Goal: Task Accomplishment & Management: Manage account settings

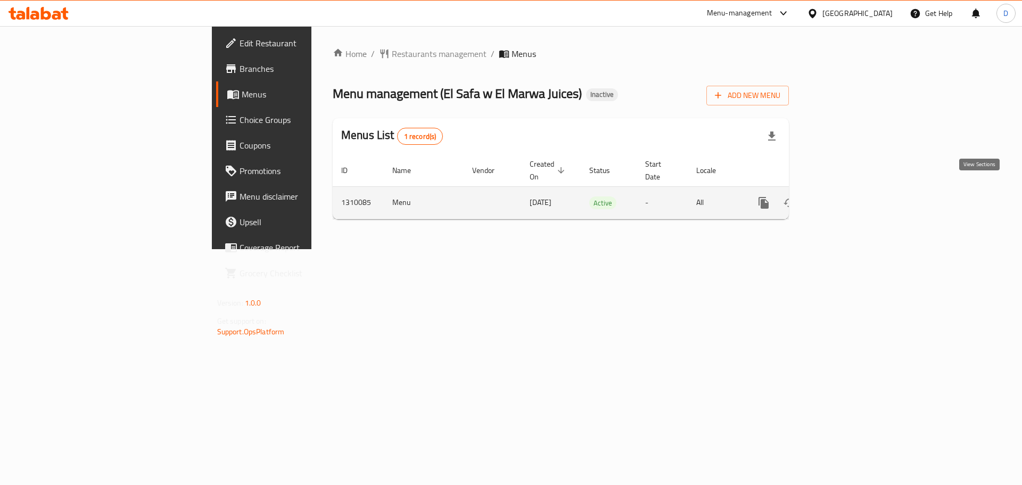
click at [854, 198] on link "enhanced table" at bounding box center [841, 203] width 26 height 26
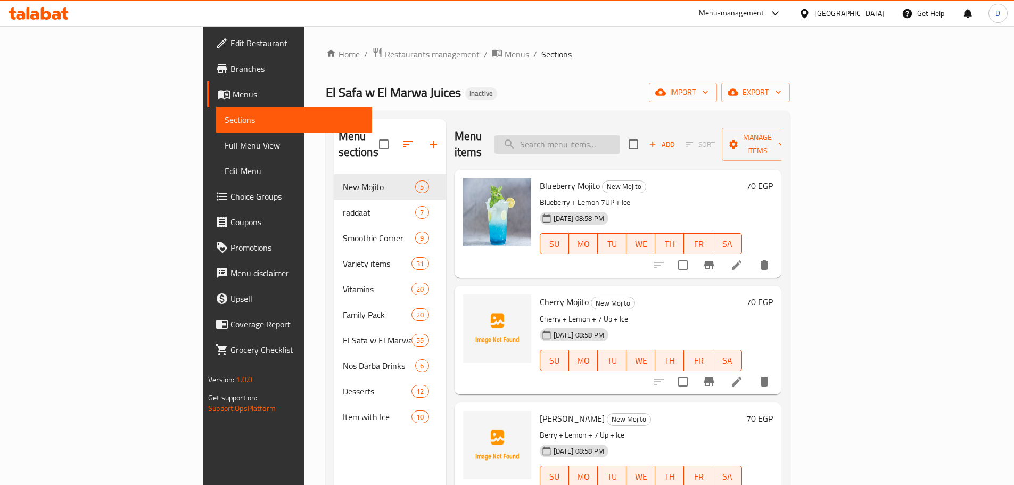
click at [615, 137] on input "search" at bounding box center [558, 144] width 126 height 19
paste input "Avocado Plain or with Honey"
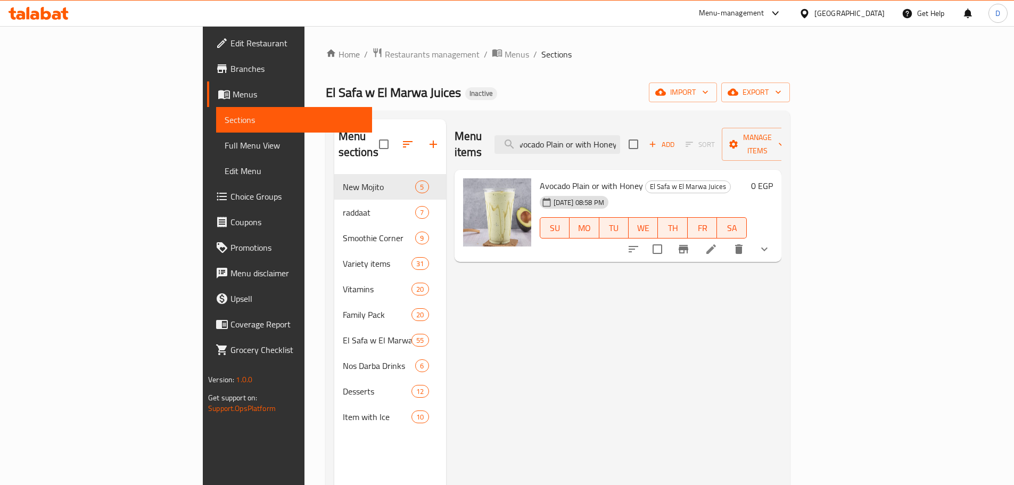
type input "Avocado Plain or with Honey"
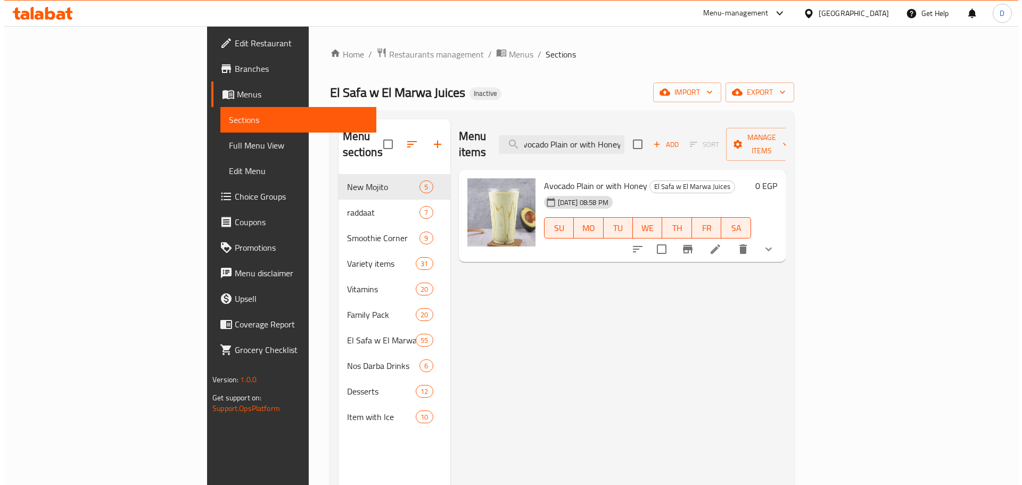
scroll to position [0, 0]
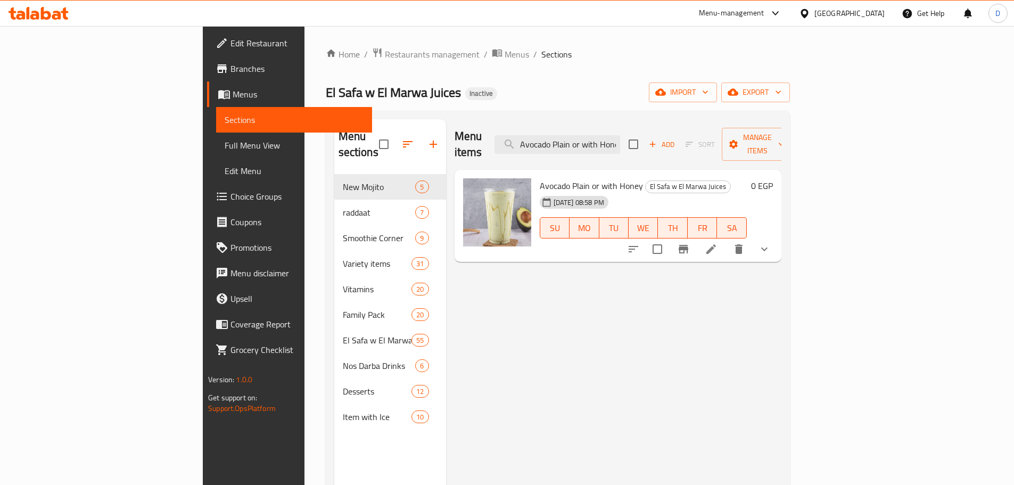
drag, startPoint x: 517, startPoint y: 78, endPoint x: 505, endPoint y: 76, distance: 12.0
click at [517, 78] on div "Home / Restaurants management / Menus / Sections El Safa w El Marwa Juices Inac…" at bounding box center [558, 330] width 464 height 566
click at [718, 243] on icon at bounding box center [711, 249] width 13 height 13
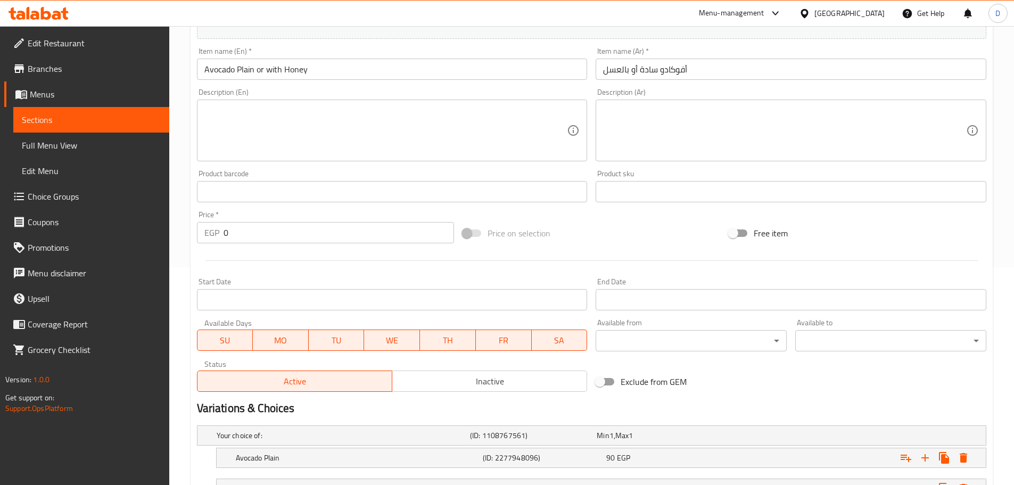
scroll to position [307, 0]
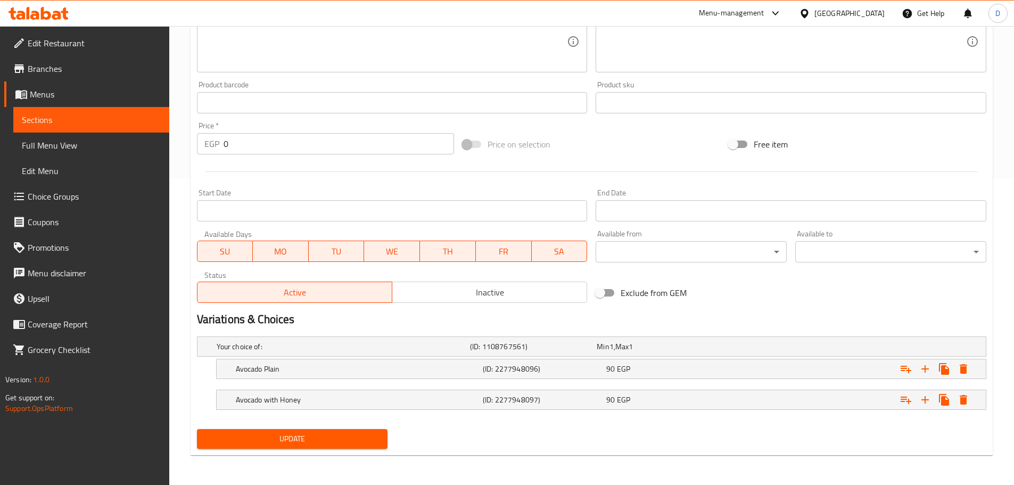
click at [135, 119] on span "Sections" at bounding box center [91, 119] width 139 height 13
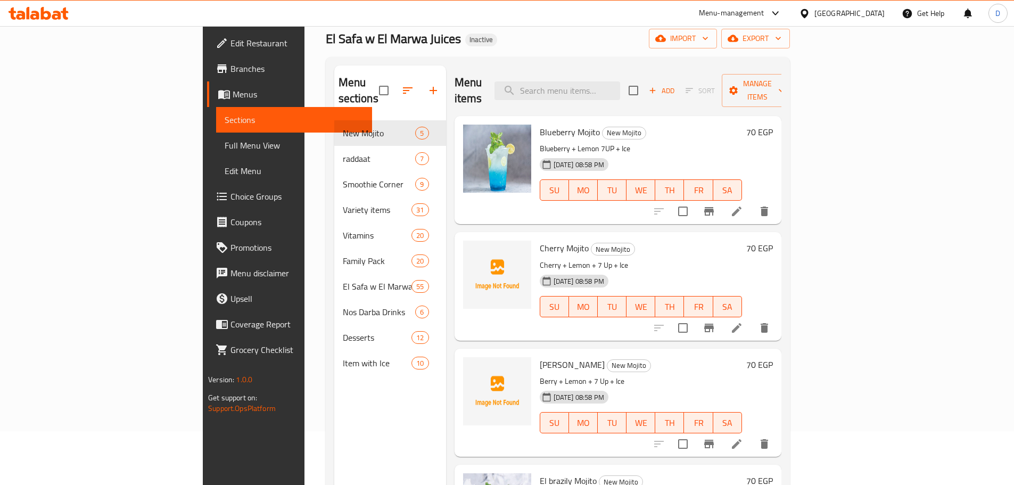
scroll to position [43, 0]
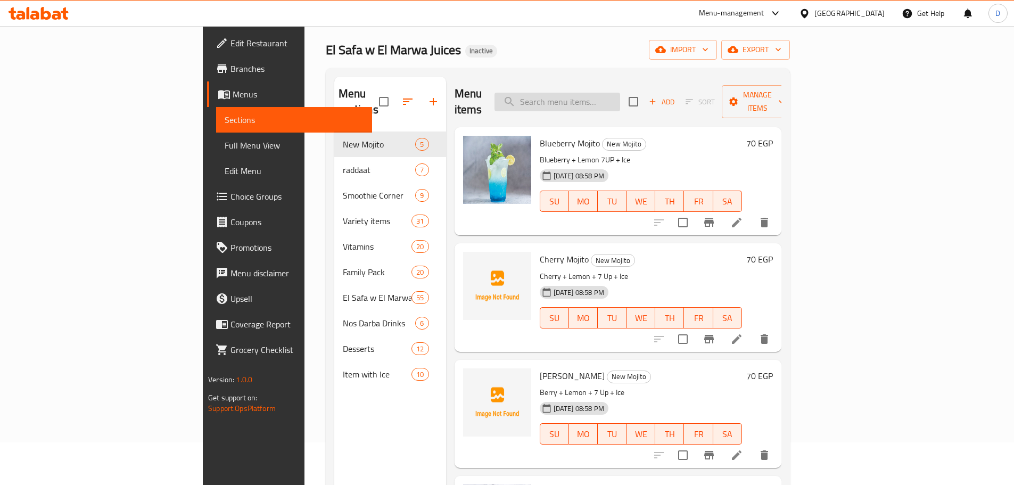
click at [609, 97] on input "search" at bounding box center [558, 102] width 126 height 19
paste input "🍹✨ سموزي كيوي: عصير كيوي طازج وغني بالفيتامينات. سموزي بطيخ: بطيخ بارد ممزوج بل…"
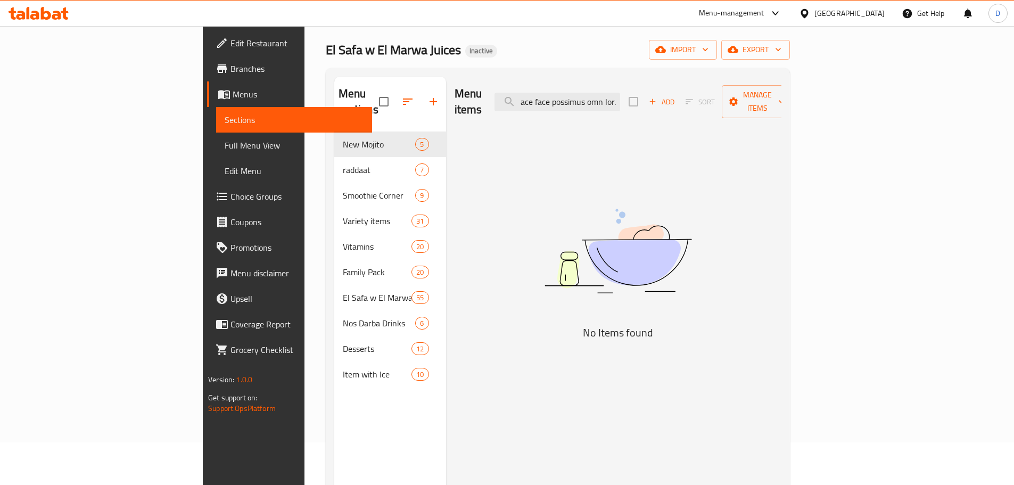
scroll to position [0, 0]
click at [620, 97] on input "search" at bounding box center [558, 102] width 126 height 19
paste input "Lemon with Mint"
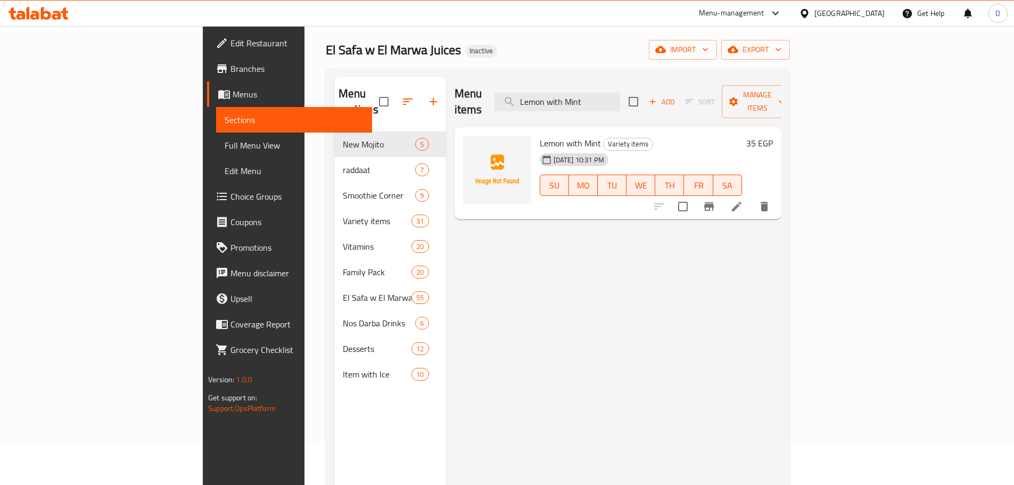
type input "Lemon with Mint"
click at [743, 200] on icon at bounding box center [737, 206] width 13 height 13
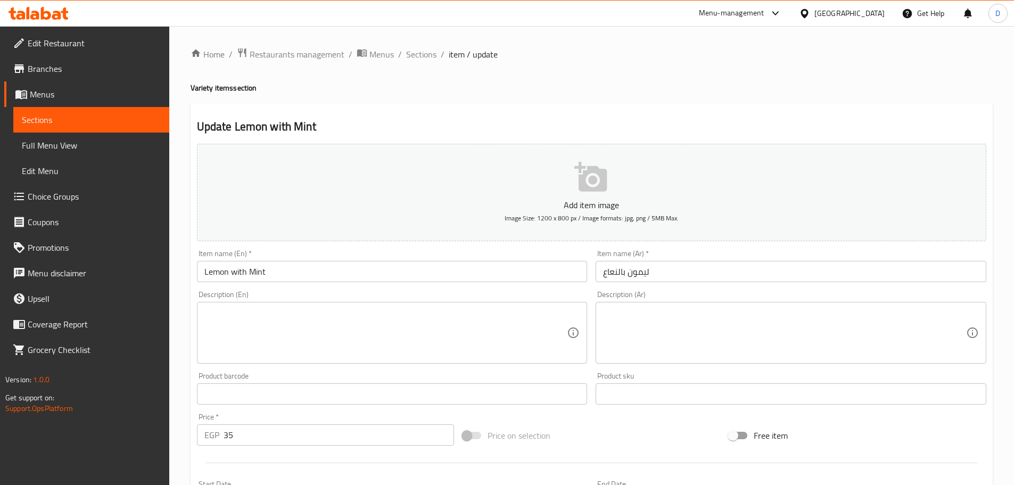
click at [612, 277] on input "ليمون بالنعاع" at bounding box center [791, 271] width 391 height 21
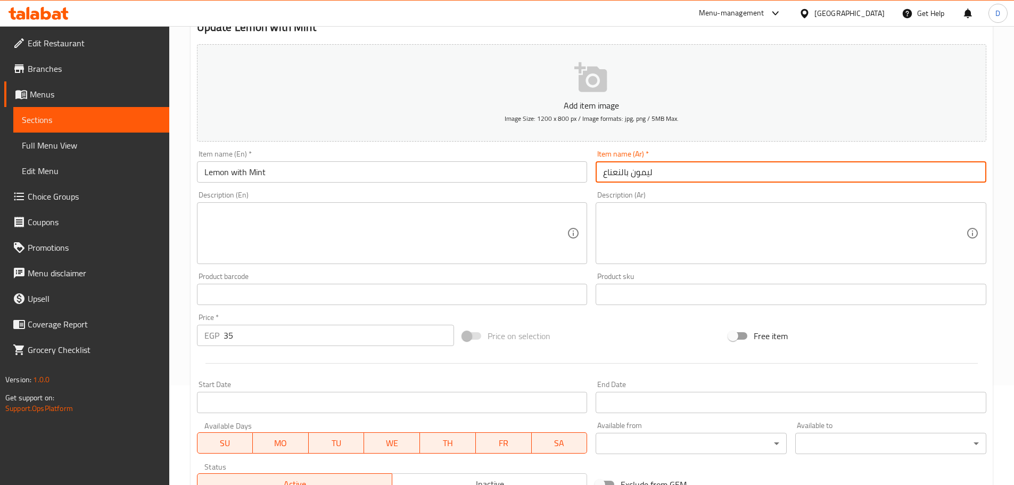
scroll to position [266, 0]
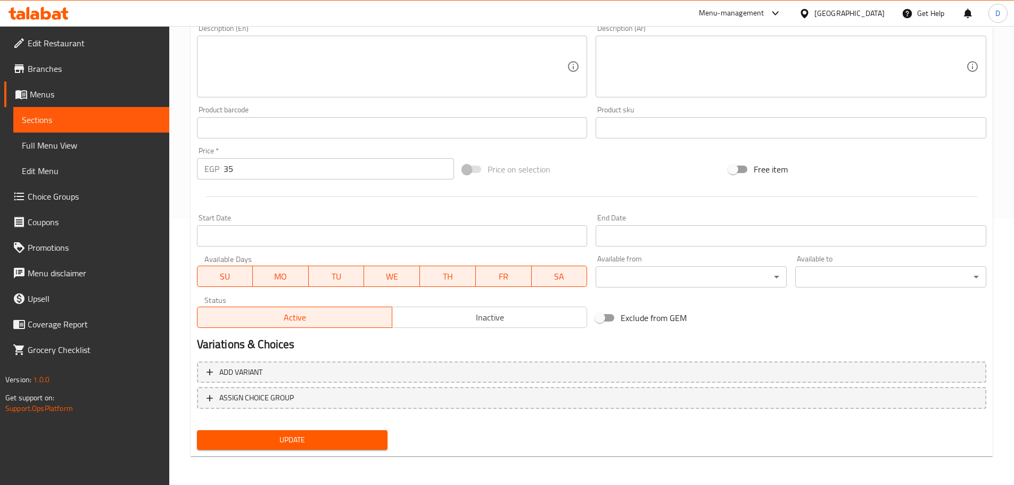
type input "ليمون بالنعناع"
click at [298, 439] on span "Update" at bounding box center [293, 439] width 174 height 13
click at [79, 118] on span "Sections" at bounding box center [91, 119] width 139 height 13
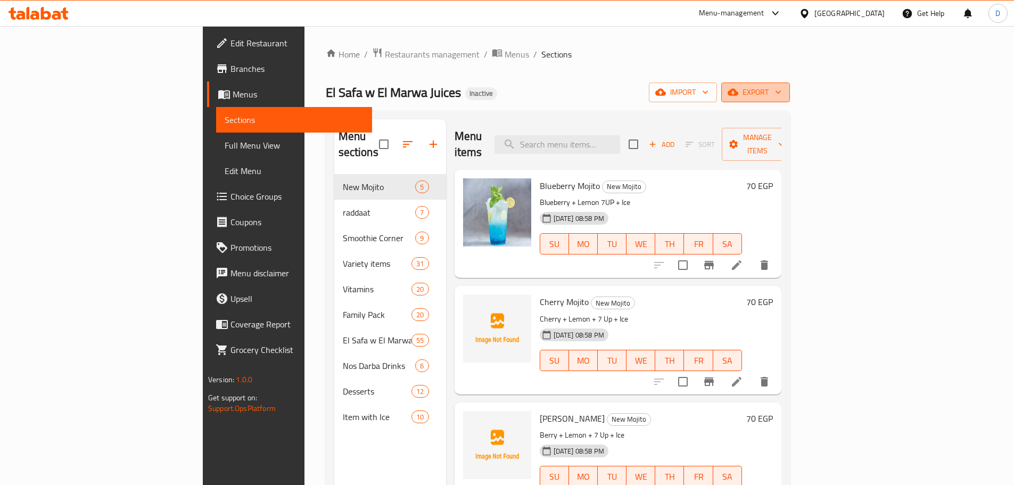
click at [790, 93] on button "export" at bounding box center [756, 93] width 69 height 20
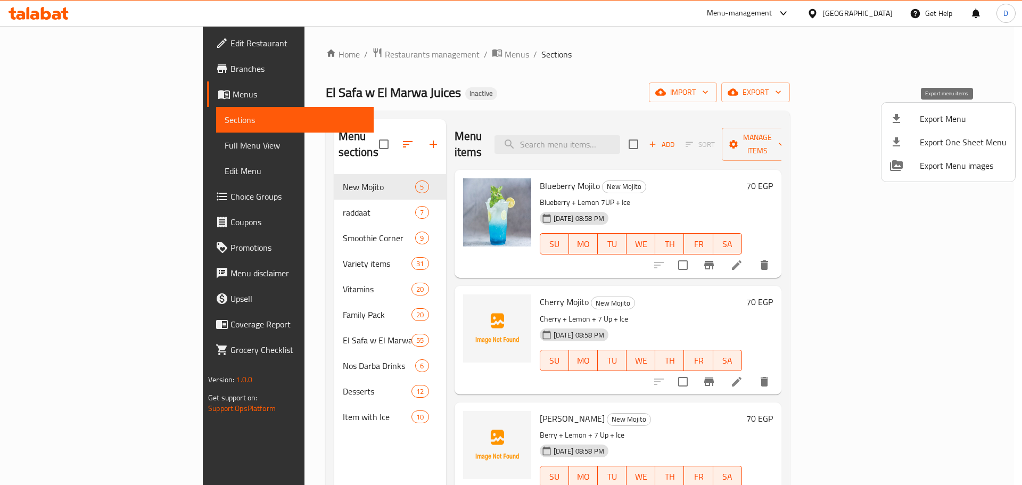
click at [935, 116] on span "Export Menu" at bounding box center [963, 118] width 87 height 13
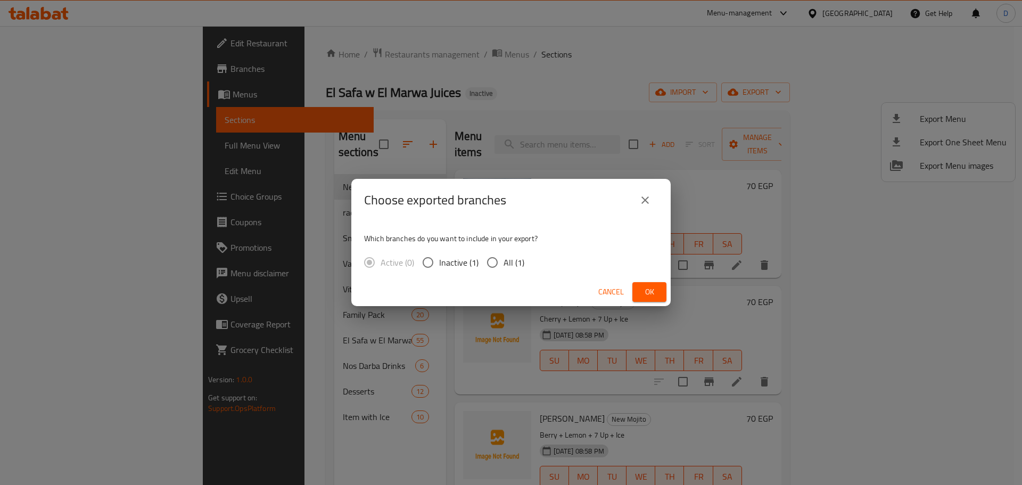
click at [520, 261] on span "All (1)" at bounding box center [514, 262] width 21 height 13
click at [504, 261] on input "All (1)" at bounding box center [492, 262] width 22 height 22
radio input "true"
click at [645, 292] on span "Ok" at bounding box center [649, 291] width 17 height 13
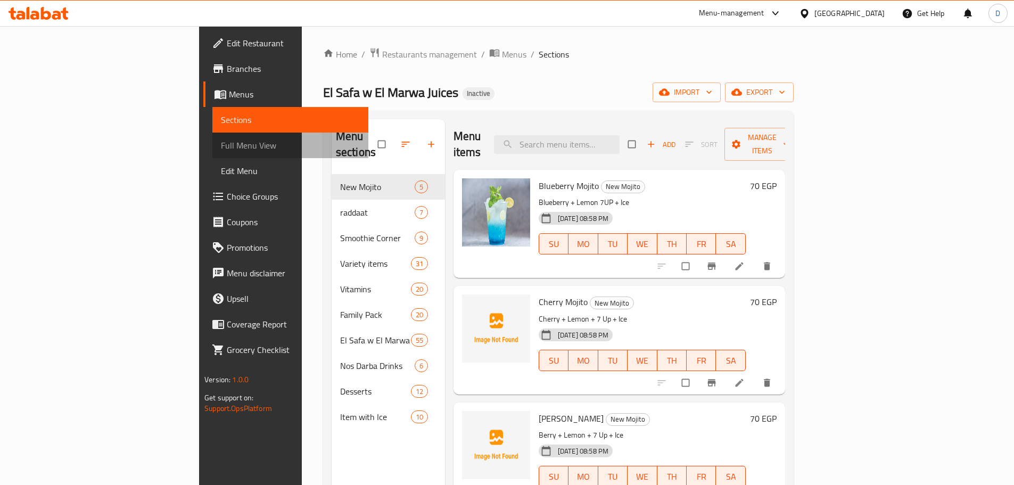
click at [221, 144] on span "Full Menu View" at bounding box center [290, 145] width 139 height 13
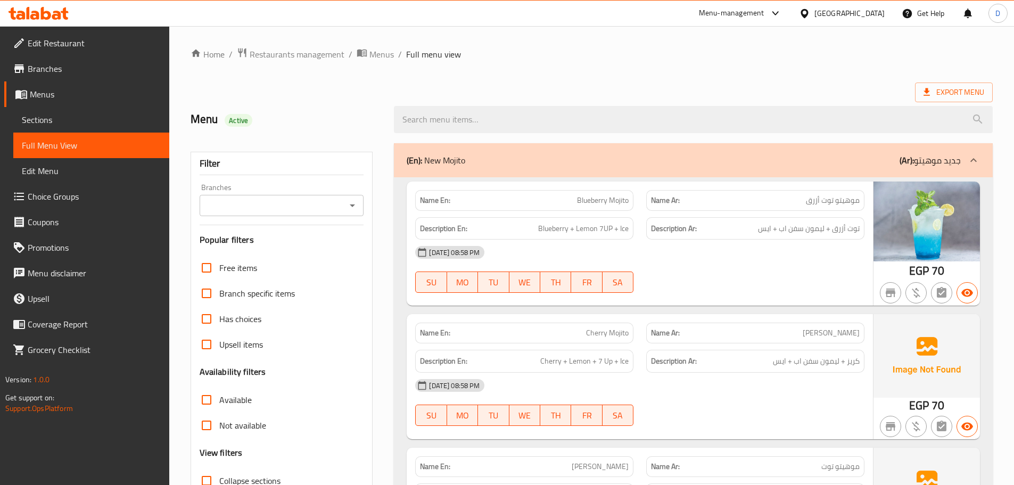
scroll to position [213, 0]
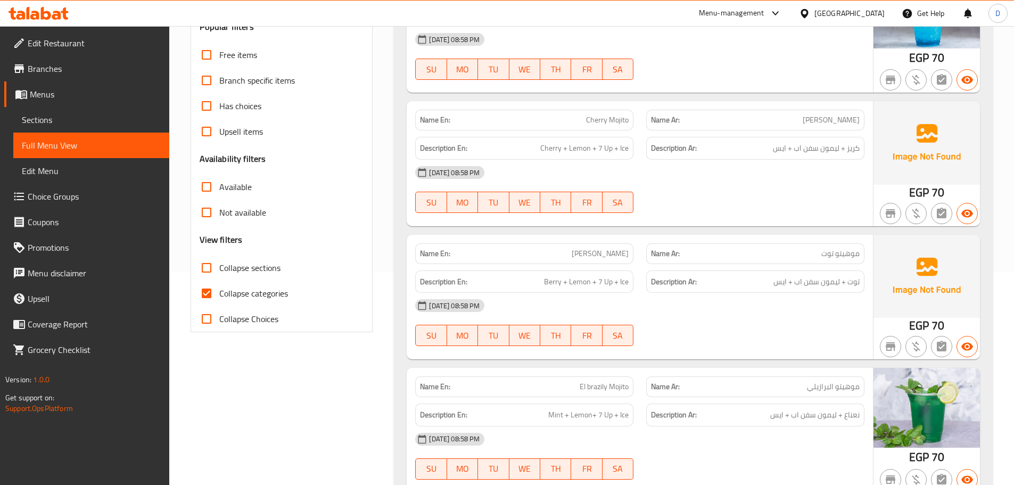
click at [240, 292] on span "Collapse categories" at bounding box center [253, 293] width 69 height 13
click at [219, 292] on input "Collapse categories" at bounding box center [207, 294] width 26 height 26
checkbox input "false"
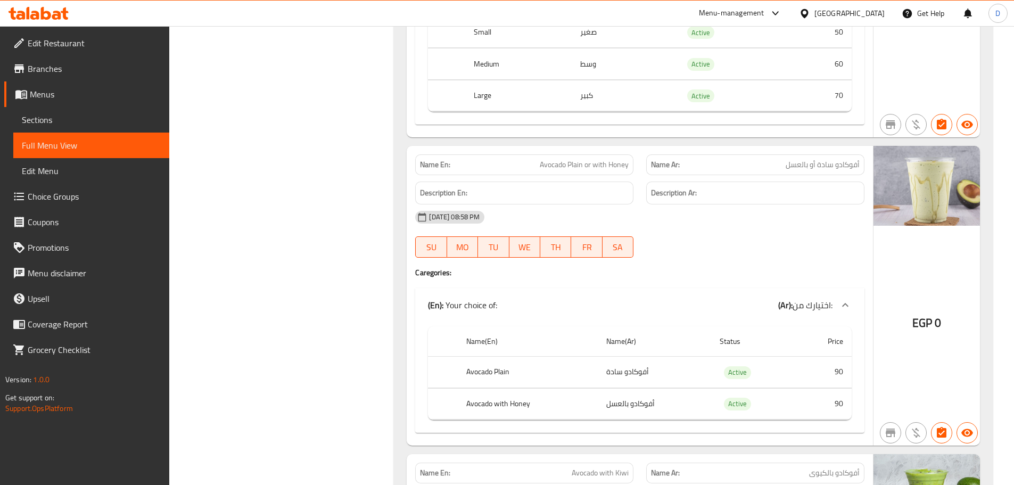
scroll to position [32132, 0]
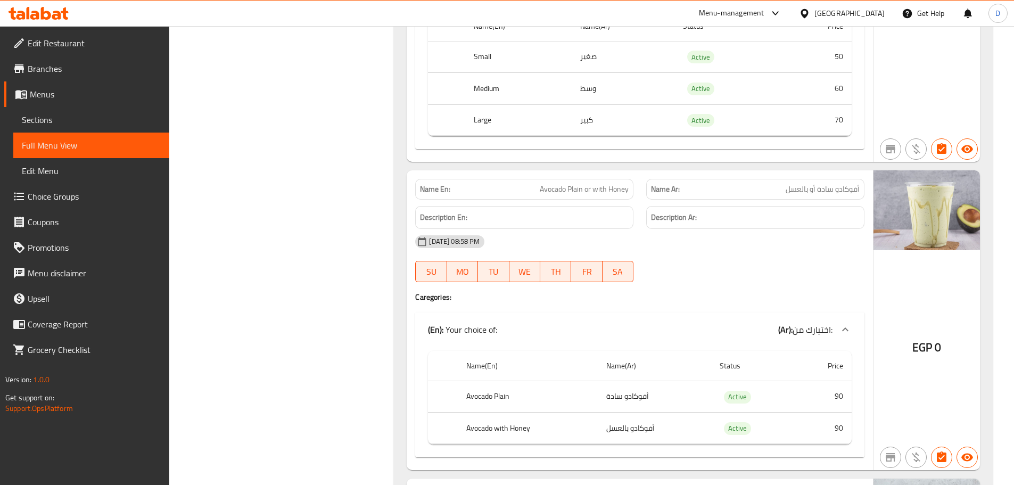
click at [568, 187] on span "Avocado Plain or with Honey" at bounding box center [584, 189] width 89 height 11
copy span "Avocado Plain or with Honey"
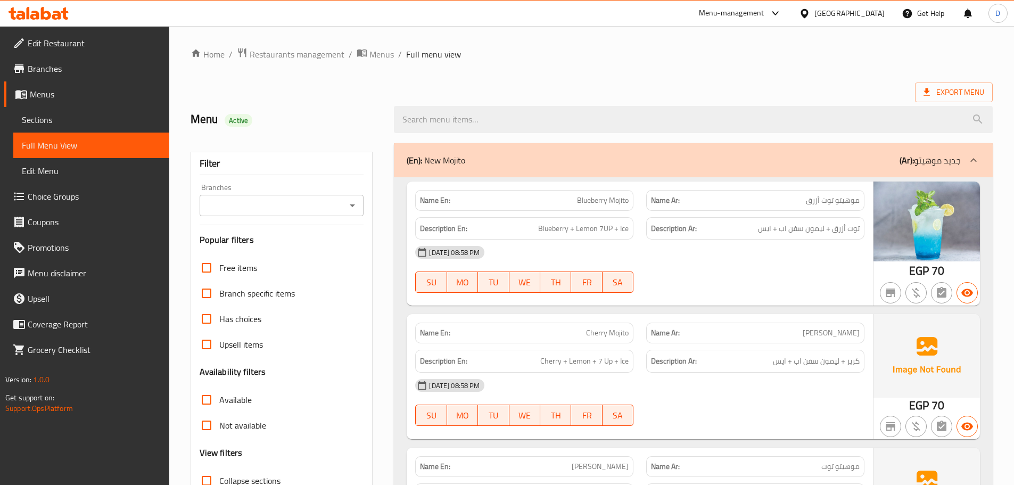
scroll to position [643, 0]
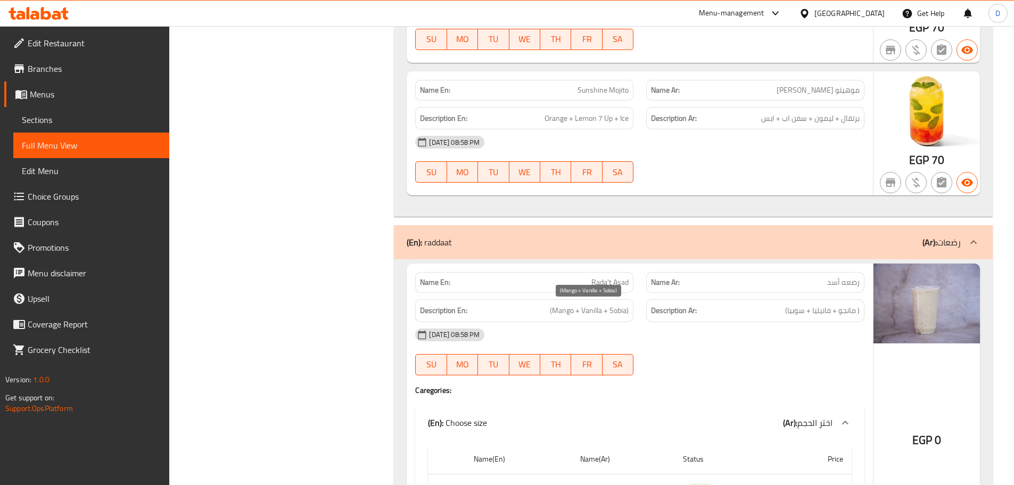
click at [567, 309] on span "(Mango + Vanilla + Sobia)" at bounding box center [589, 310] width 79 height 13
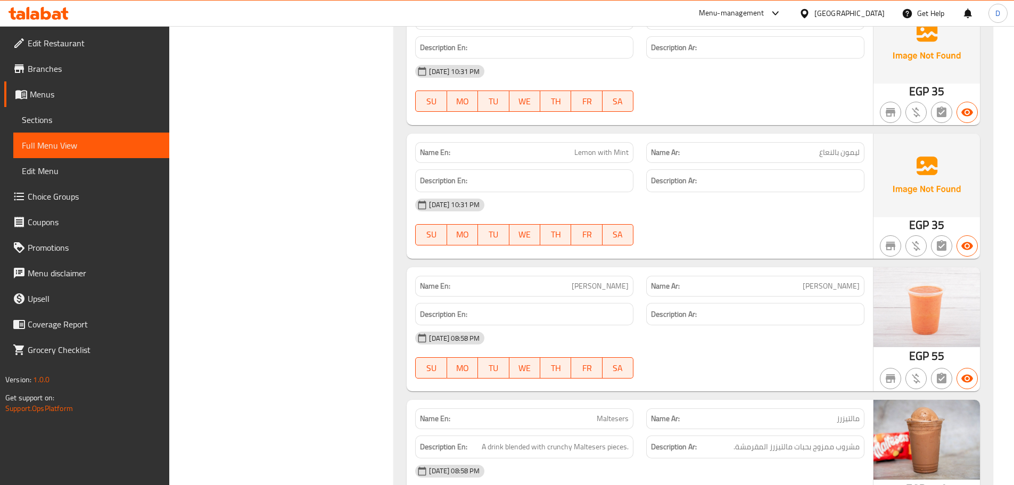
scroll to position [7251, 0]
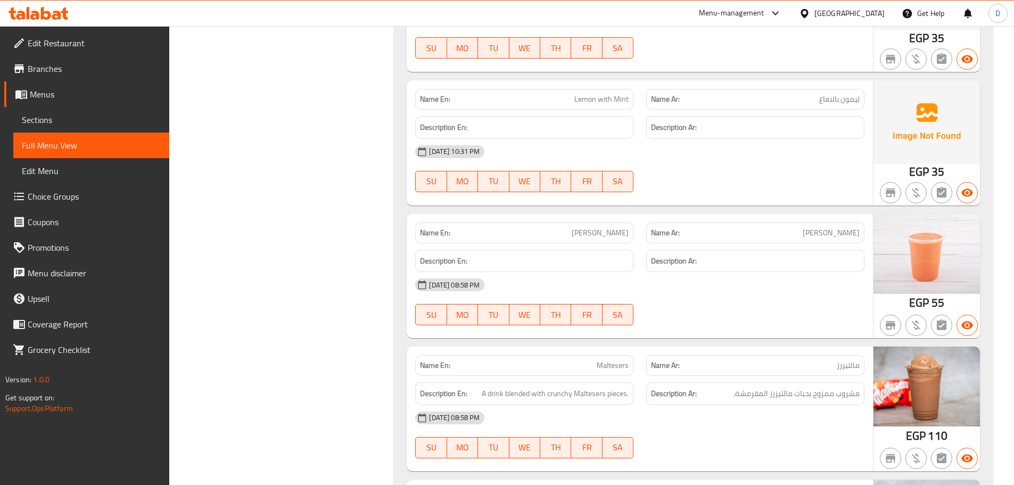
click at [620, 103] on span "Lemon with Mint" at bounding box center [602, 99] width 54 height 11
click at [602, 101] on span "Lemon with Mint" at bounding box center [602, 99] width 54 height 11
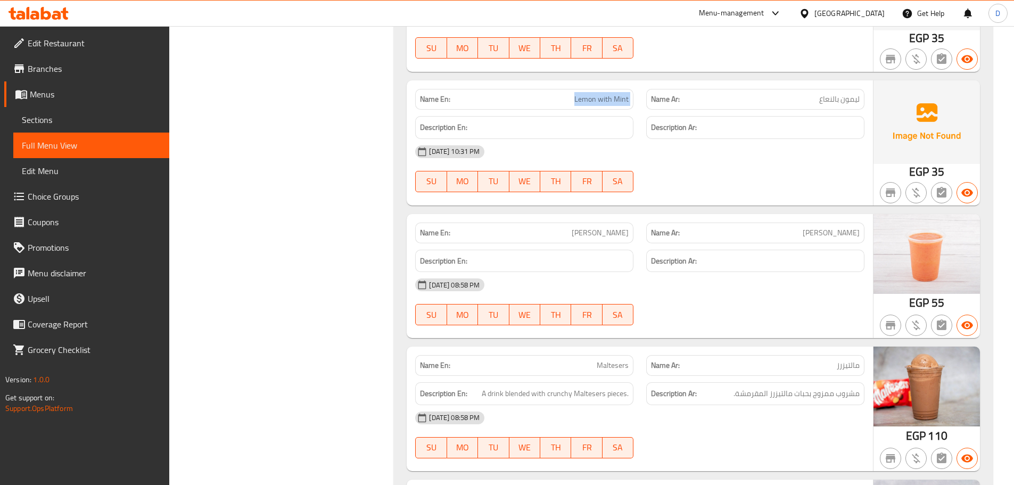
click at [602, 101] on span "Lemon with Mint" at bounding box center [602, 99] width 54 height 11
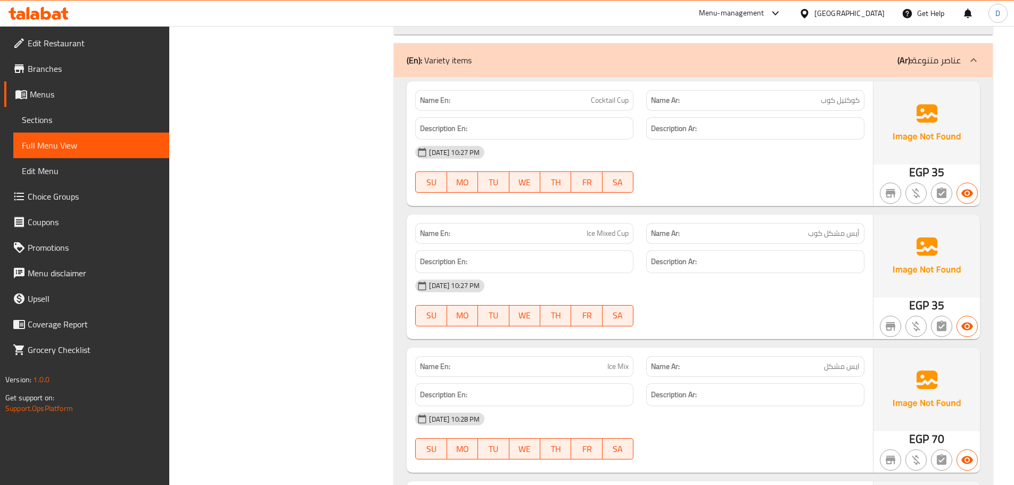
scroll to position [5866, 0]
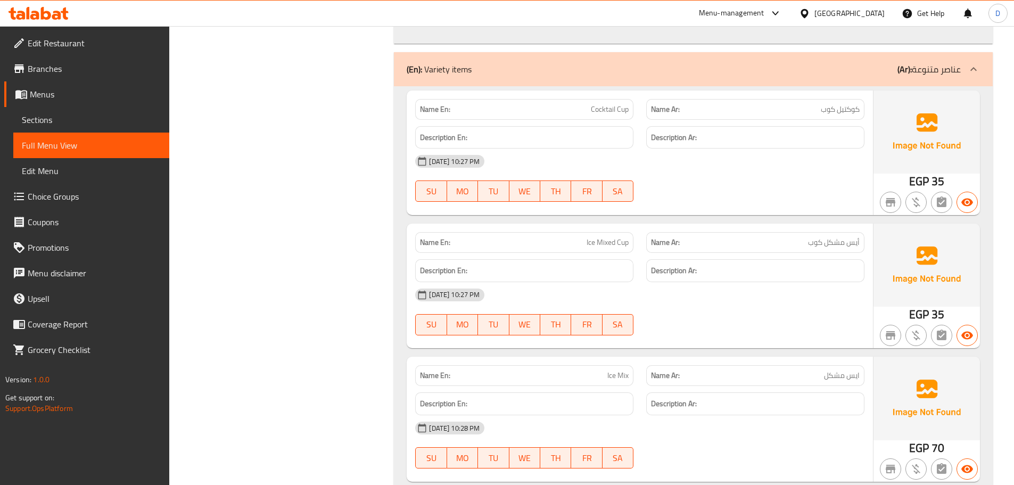
click at [854, 112] on span "كوكتيل كوب" at bounding box center [840, 109] width 39 height 11
copy span "كوكتيل"
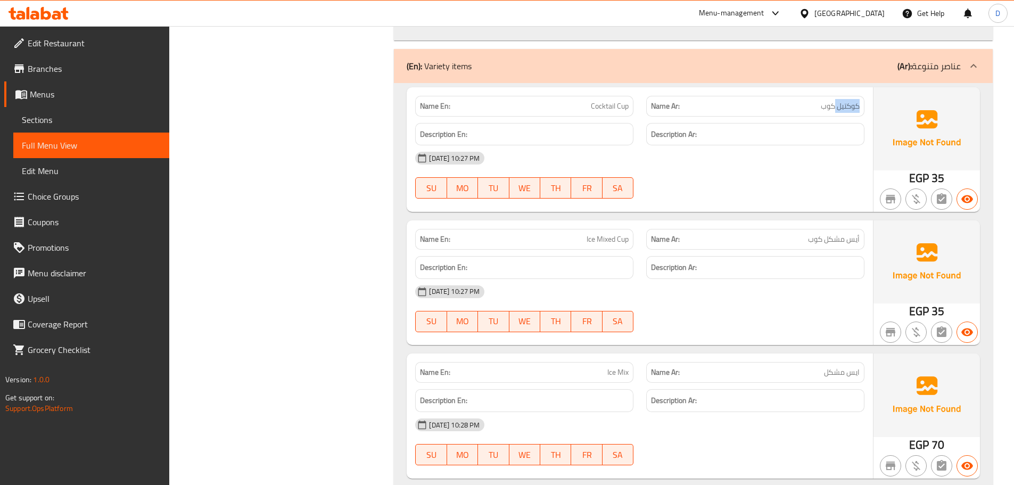
scroll to position [5973, 0]
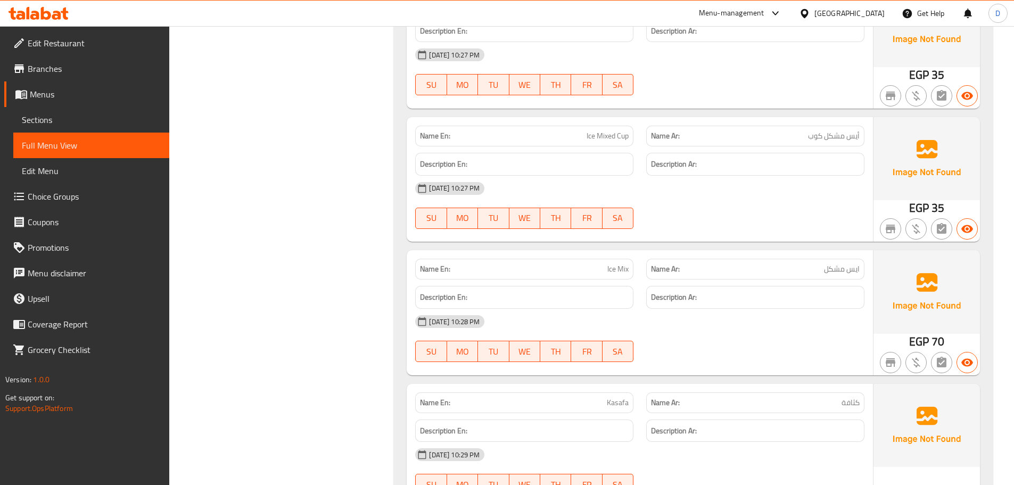
click at [829, 133] on span "أيس مشكل كوب" at bounding box center [834, 135] width 52 height 11
drag, startPoint x: 829, startPoint y: 133, endPoint x: 861, endPoint y: 136, distance: 32.1
click at [861, 136] on div "Name Ar: أيس مشكل كوب" at bounding box center [755, 136] width 218 height 21
copy span "أيس مشك"
click at [820, 137] on span "أيس مشكل كوب" at bounding box center [834, 135] width 52 height 11
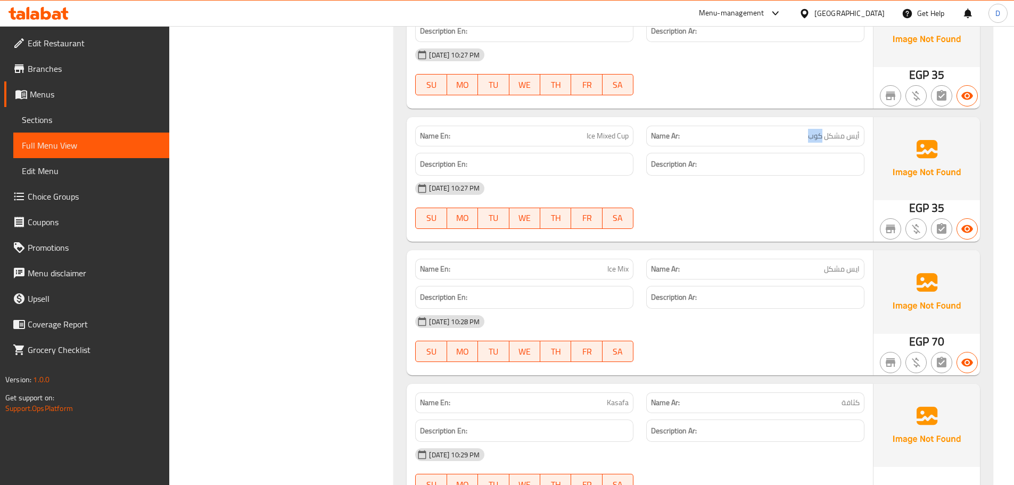
click at [820, 137] on span "أيس مشكل كوب" at bounding box center [834, 135] width 52 height 11
copy span "كوب"
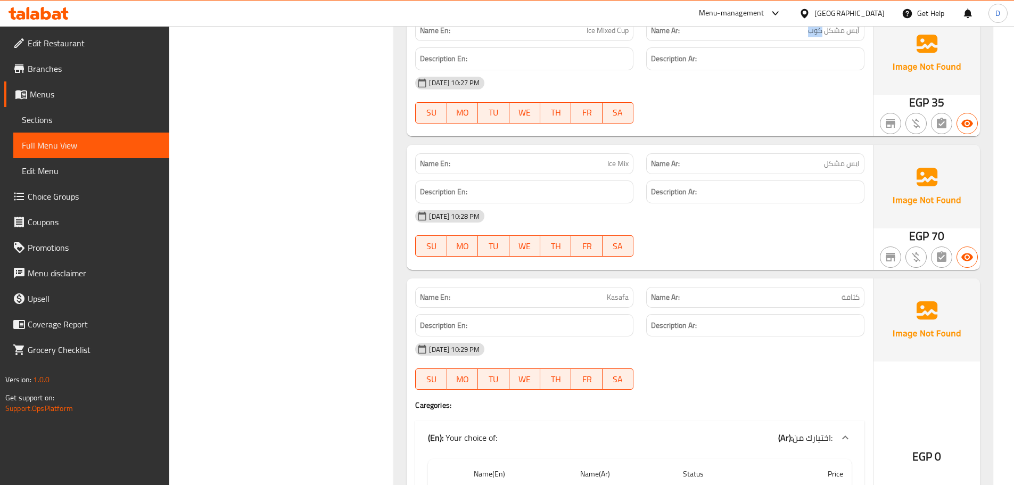
scroll to position [6079, 0]
click at [839, 161] on span "ايس مشكل" at bounding box center [842, 162] width 36 height 11
copy span "مشكل"
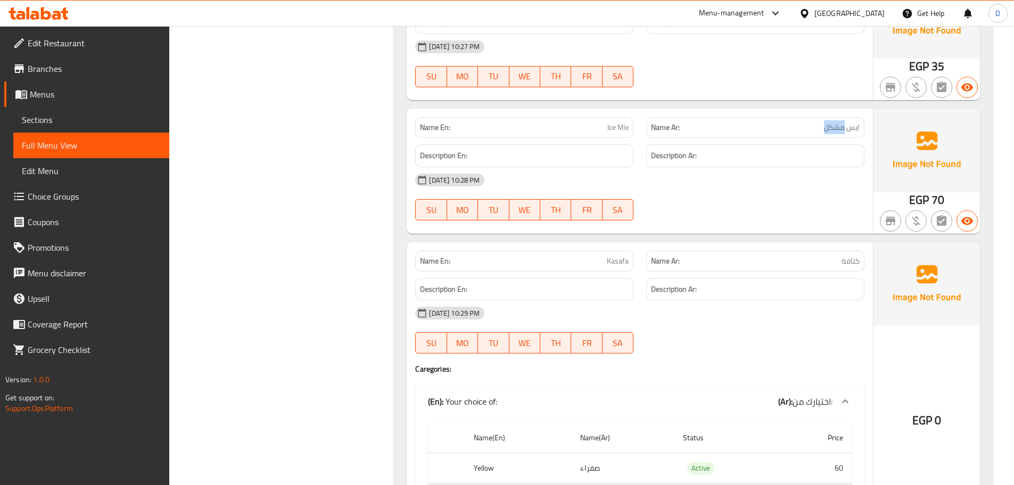
scroll to position [6186, 0]
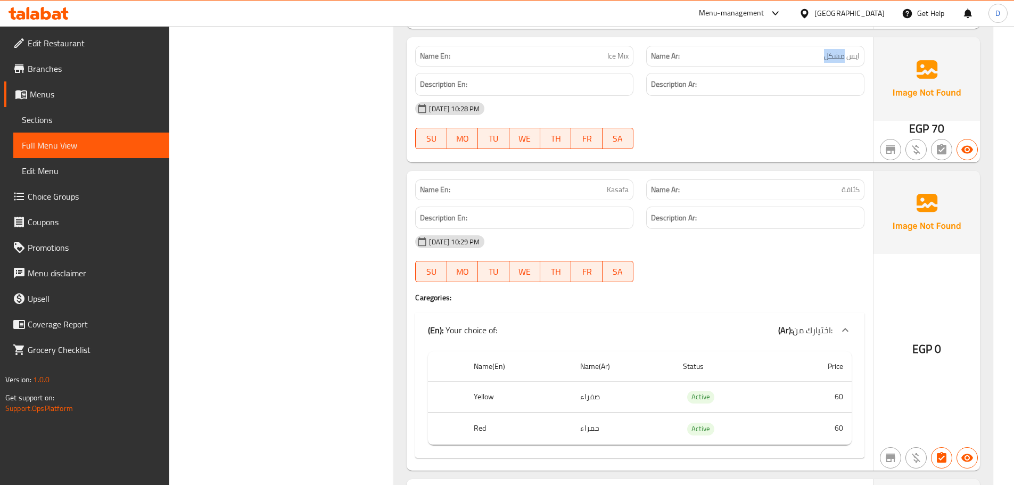
click at [855, 192] on span "كثافة" at bounding box center [851, 189] width 18 height 11
copy span "كثافة"
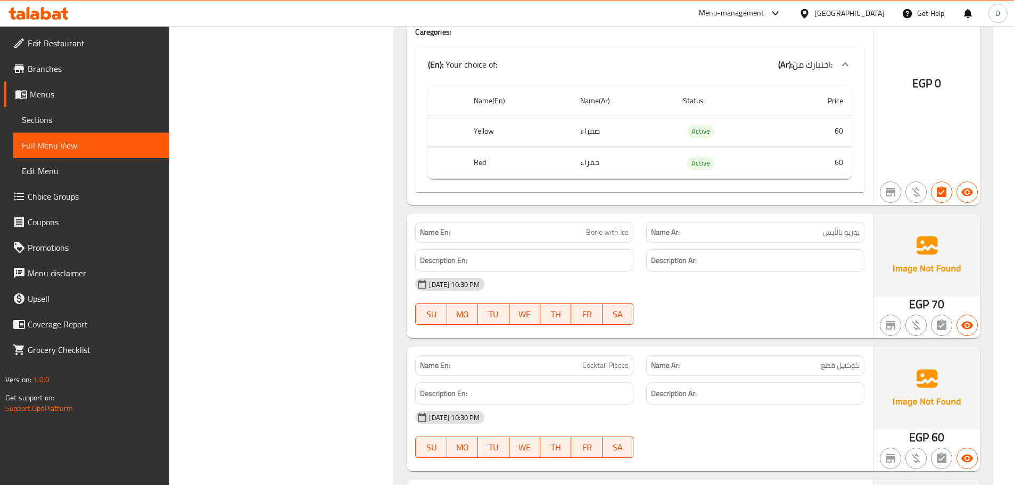
scroll to position [6452, 0]
click at [850, 233] on span "بوريو بالأيس" at bounding box center [841, 231] width 37 height 11
copy span "بوريو"
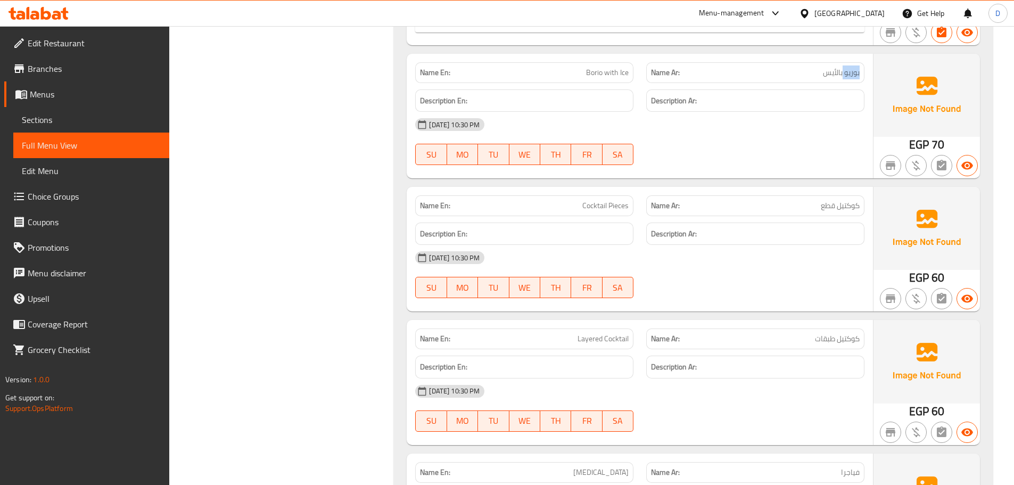
scroll to position [6612, 0]
click at [842, 202] on span "كوكتيل قطع" at bounding box center [840, 205] width 39 height 11
copy span "كوكتيل"
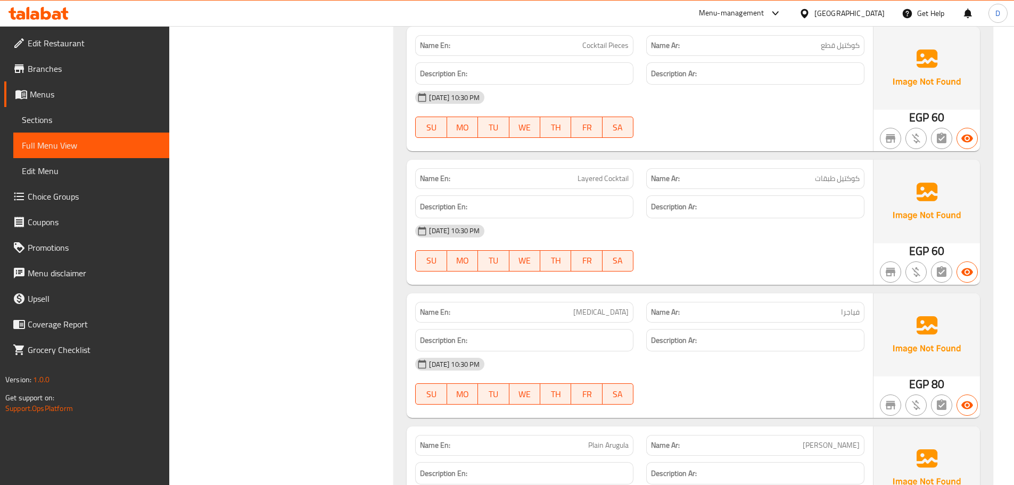
click at [830, 180] on span "كوكتيل طبقات" at bounding box center [837, 178] width 45 height 11
copy span "طبقات"
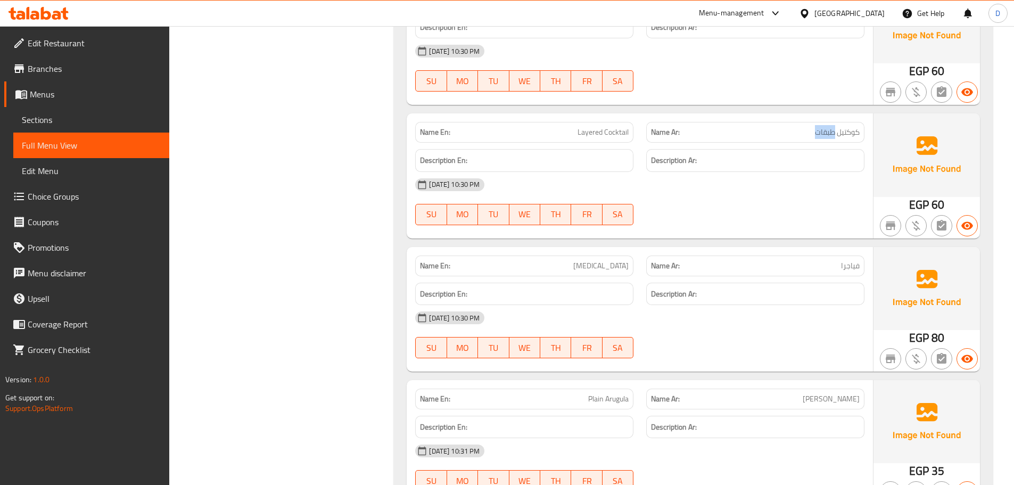
scroll to position [6931, 0]
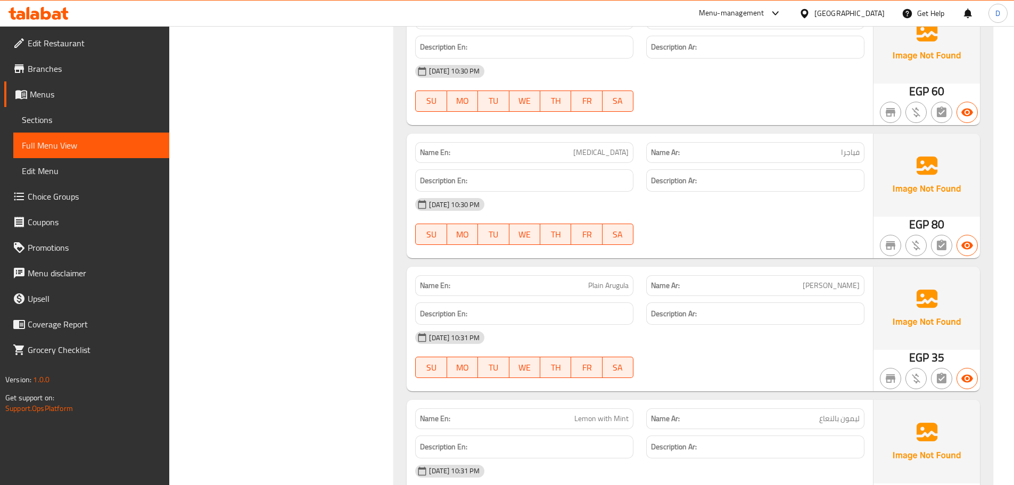
click at [854, 155] on span "فياجرا" at bounding box center [850, 152] width 19 height 11
copy span "فياجرا"
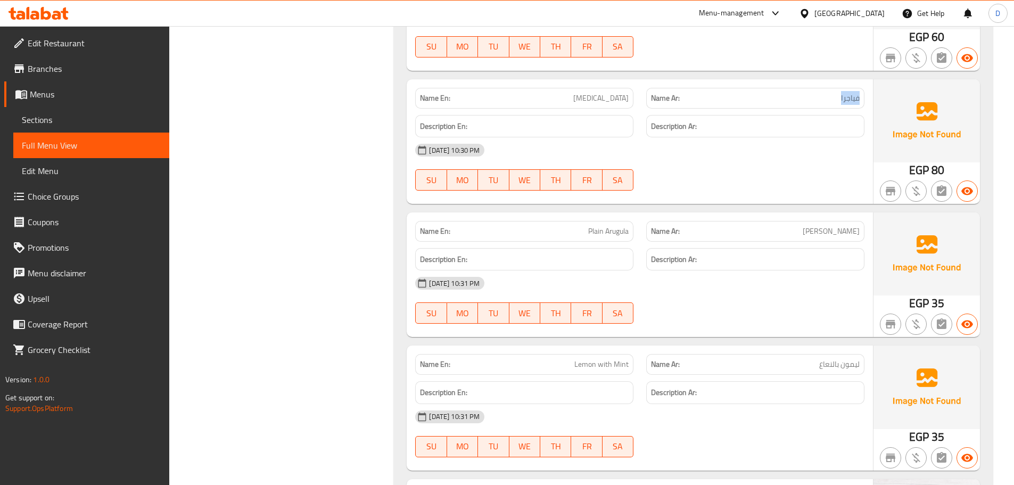
scroll to position [7038, 0]
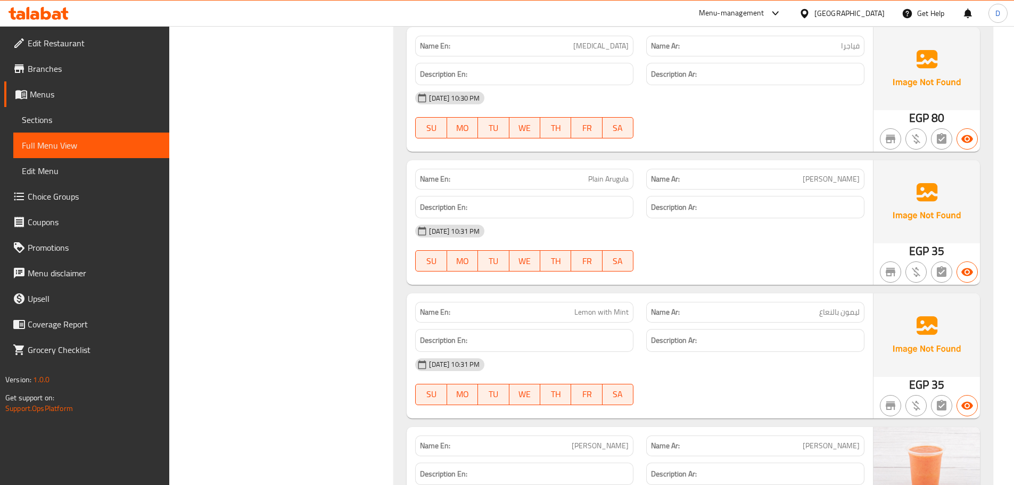
click at [854, 179] on span "[PERSON_NAME]" at bounding box center [831, 179] width 57 height 11
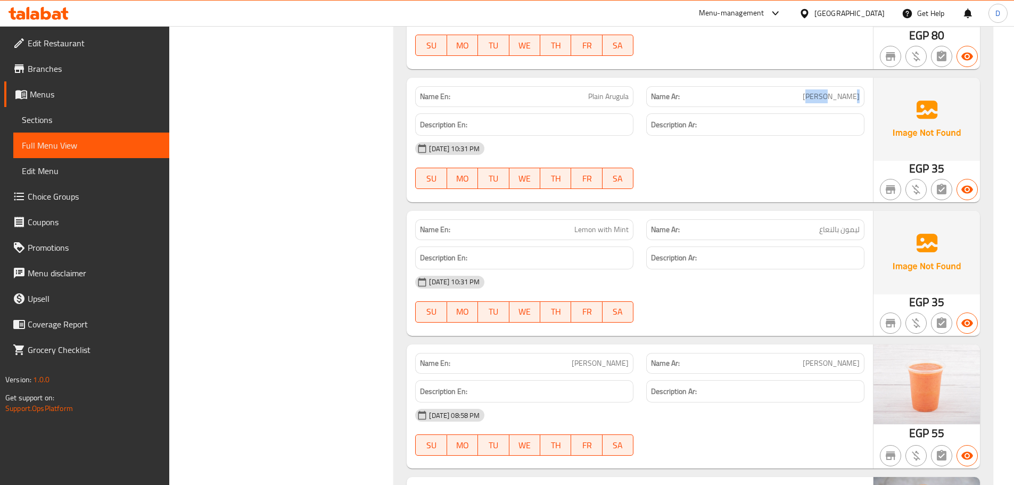
scroll to position [7144, 0]
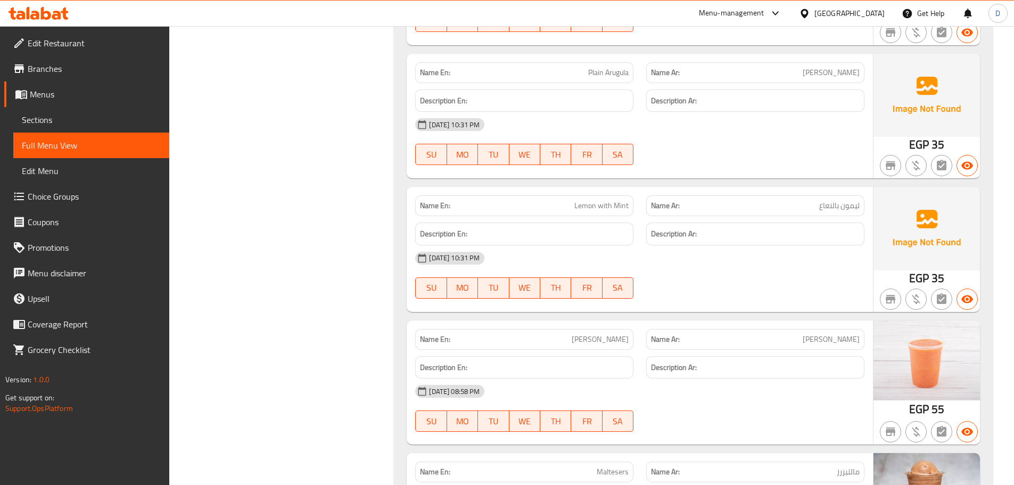
click at [852, 204] on span "ليمون بالنعاع" at bounding box center [840, 205] width 40 height 11
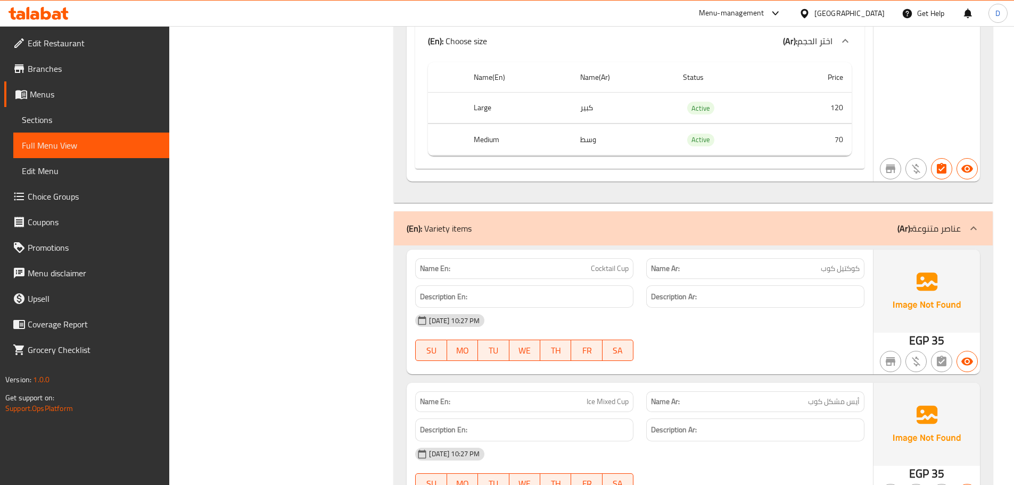
scroll to position [5707, 0]
click at [100, 41] on span "Edit Restaurant" at bounding box center [94, 43] width 133 height 13
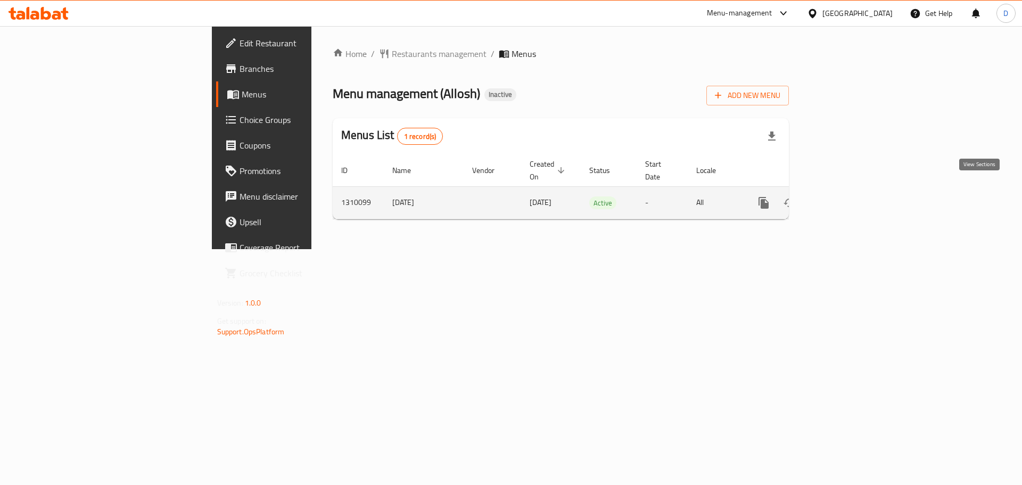
click at [847, 197] on icon "enhanced table" at bounding box center [840, 203] width 13 height 13
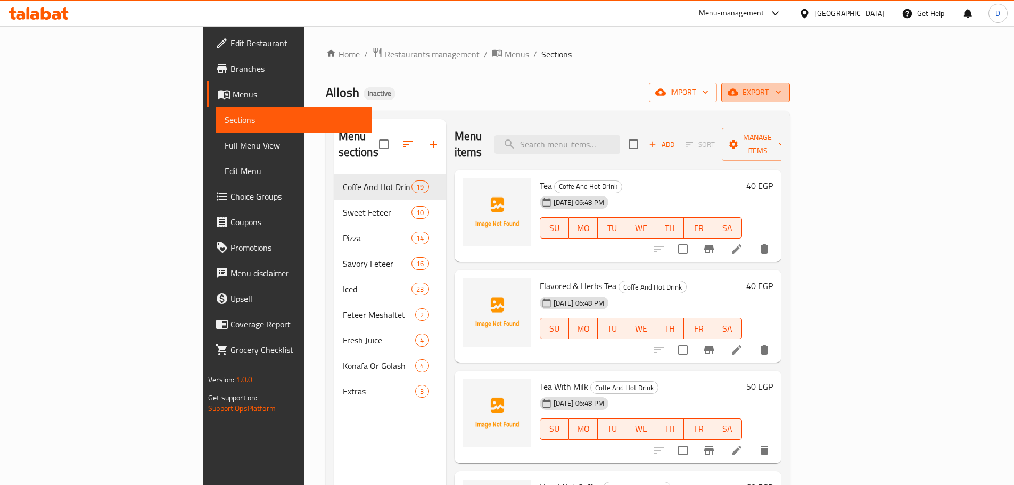
click at [739, 91] on icon "button" at bounding box center [733, 92] width 11 height 7
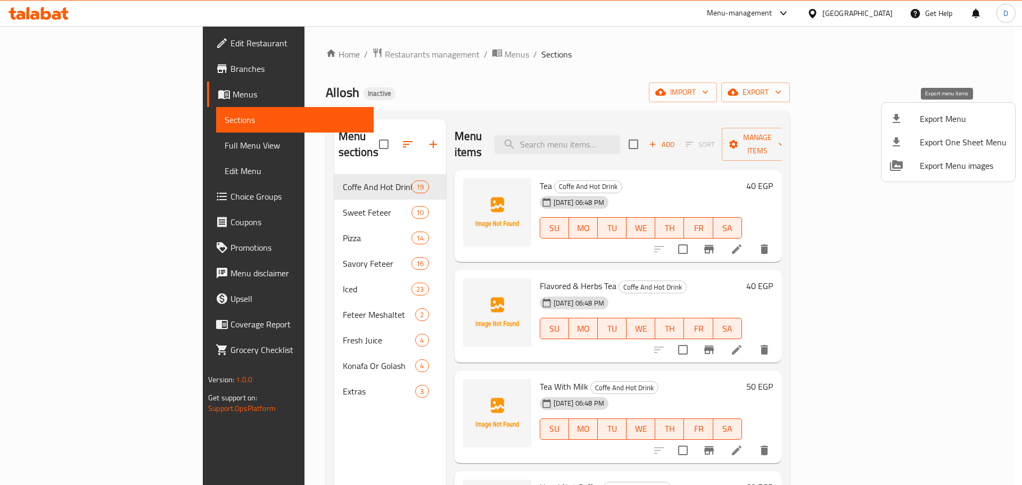
click at [939, 114] on span "Export Menu" at bounding box center [963, 118] width 87 height 13
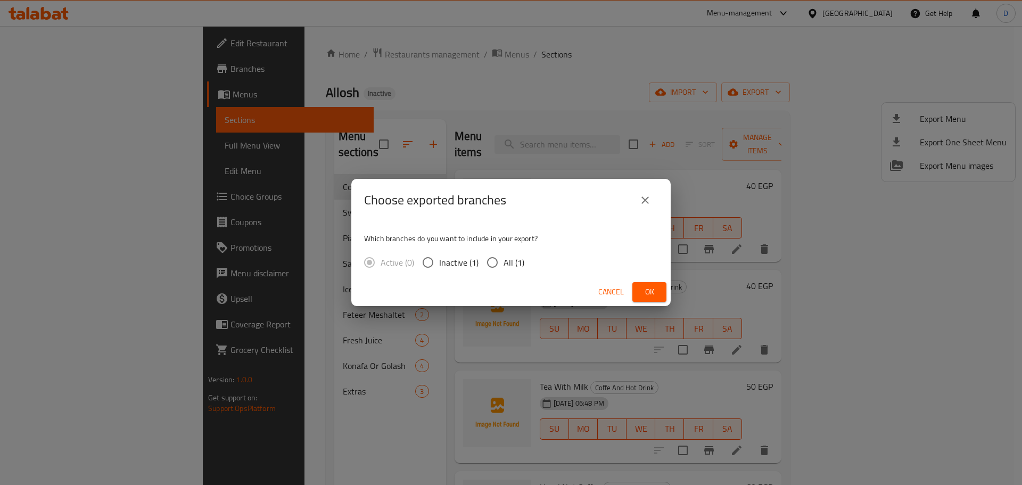
drag, startPoint x: 494, startPoint y: 263, endPoint x: 501, endPoint y: 263, distance: 7.5
click at [494, 263] on input "All (1)" at bounding box center [492, 262] width 22 height 22
radio input "true"
click at [653, 299] on button "Ok" at bounding box center [650, 292] width 34 height 20
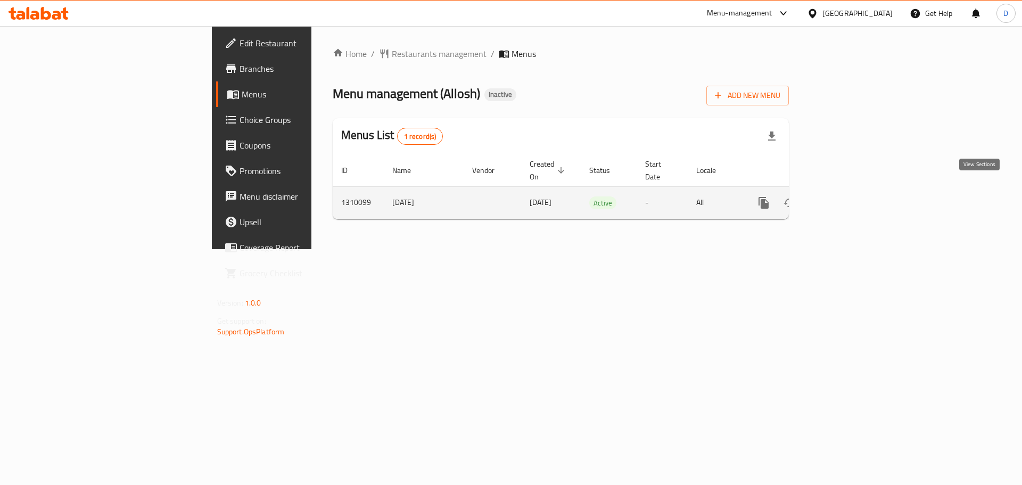
click at [854, 190] on link "enhanced table" at bounding box center [841, 203] width 26 height 26
